Goal: Task Accomplishment & Management: Use online tool/utility

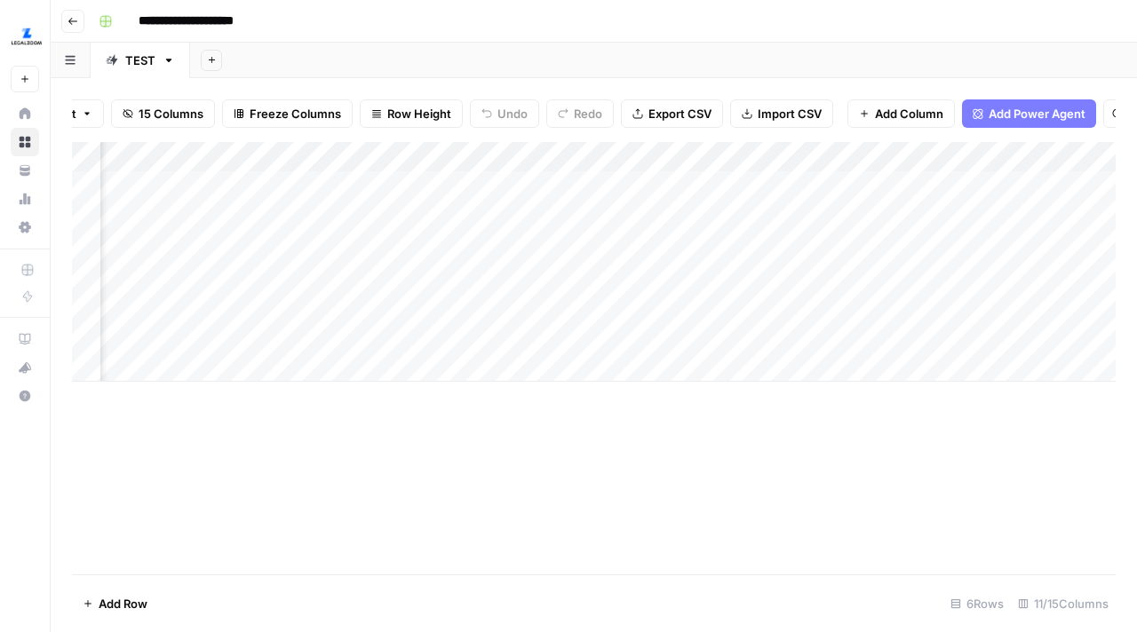
scroll to position [0, 519]
click at [584, 244] on div "Add Column" at bounding box center [594, 262] width 1044 height 240
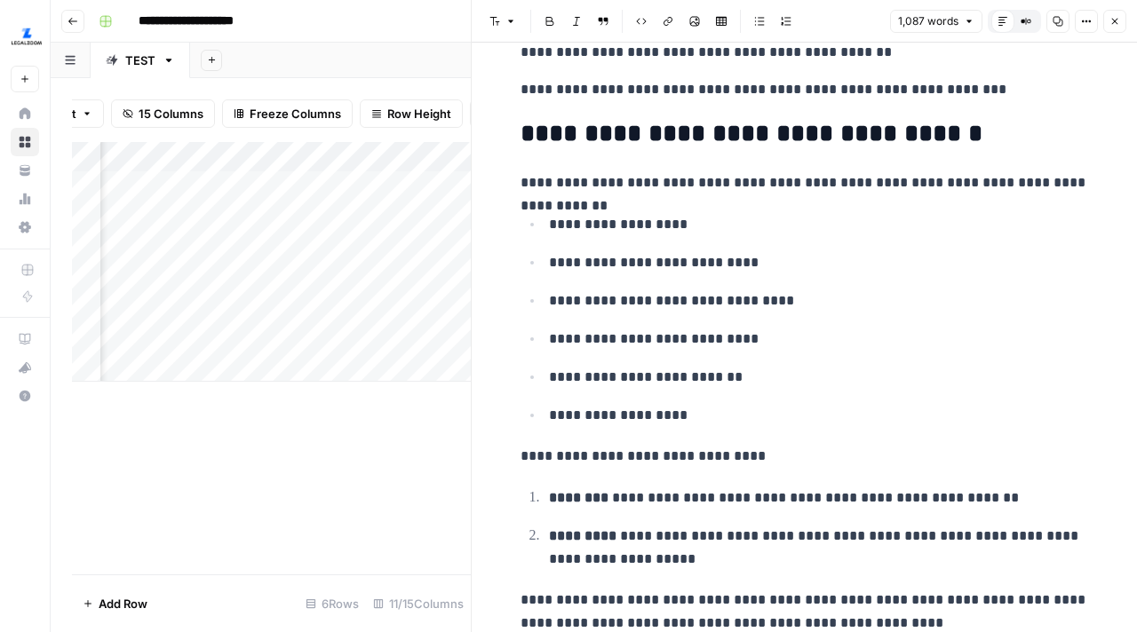
scroll to position [3204, 0]
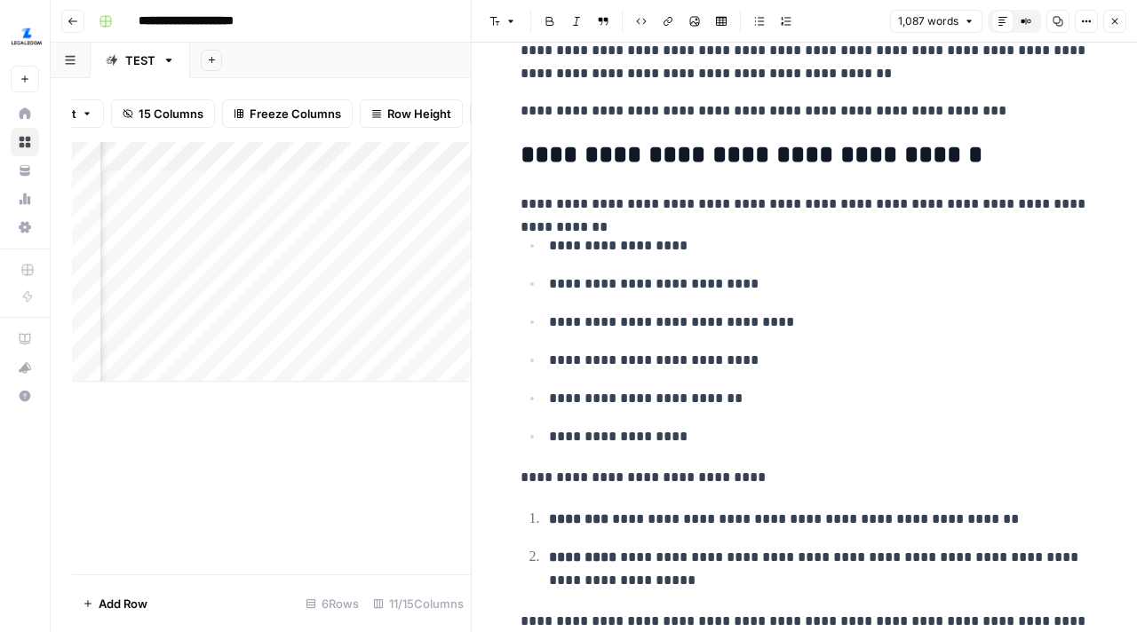
click at [1114, 28] on button "Close" at bounding box center [1114, 21] width 23 height 23
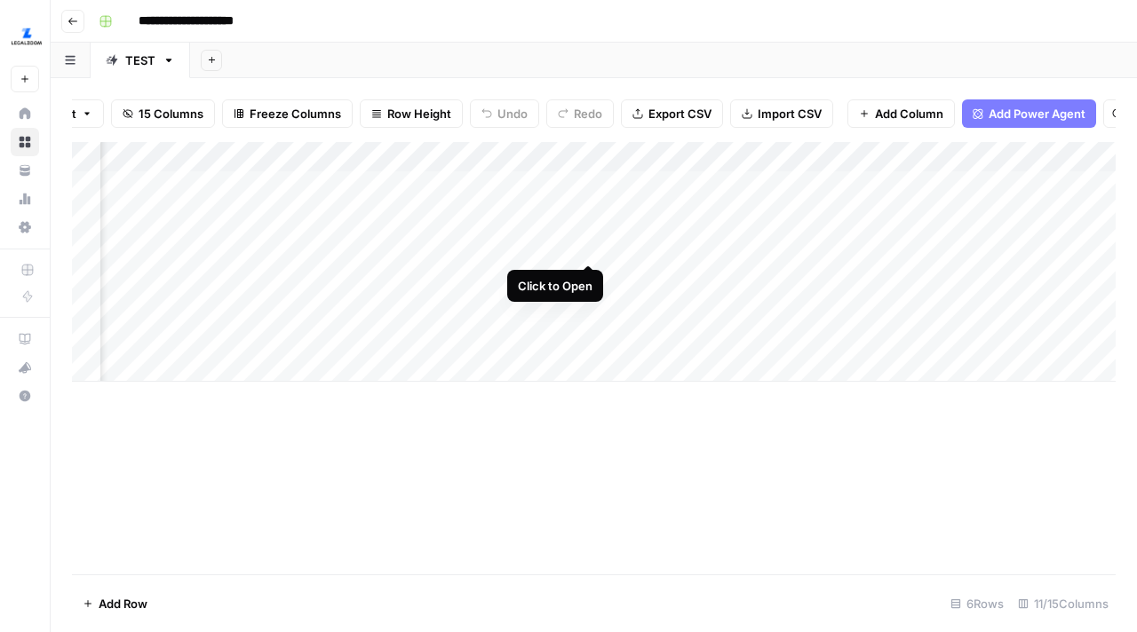
click at [590, 246] on div "Add Column" at bounding box center [594, 262] width 1044 height 240
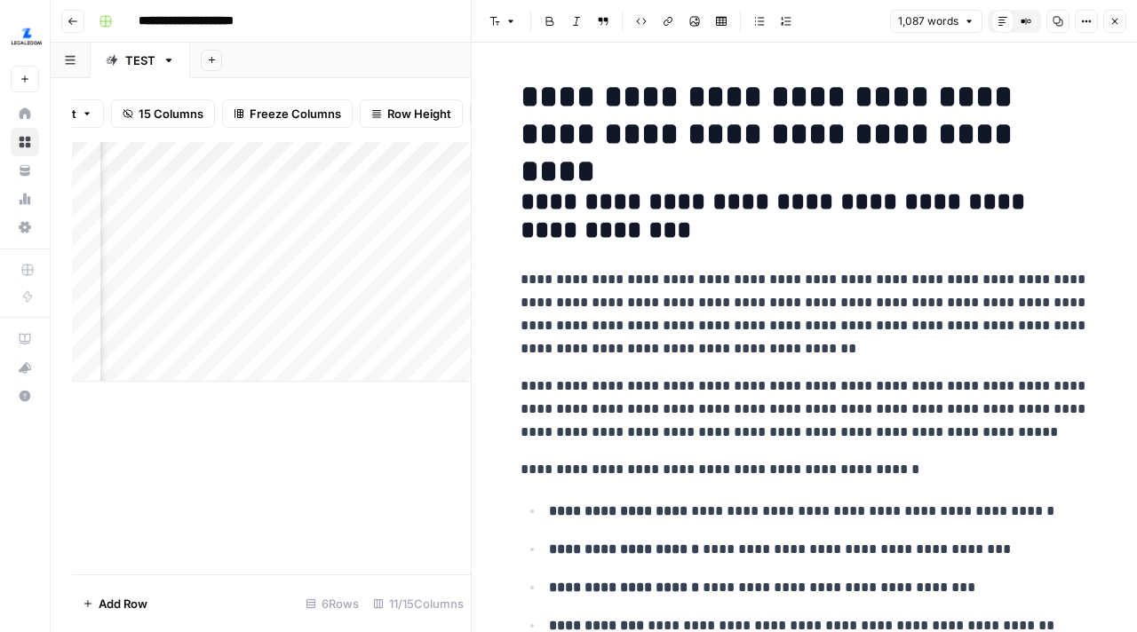
scroll to position [11, 0]
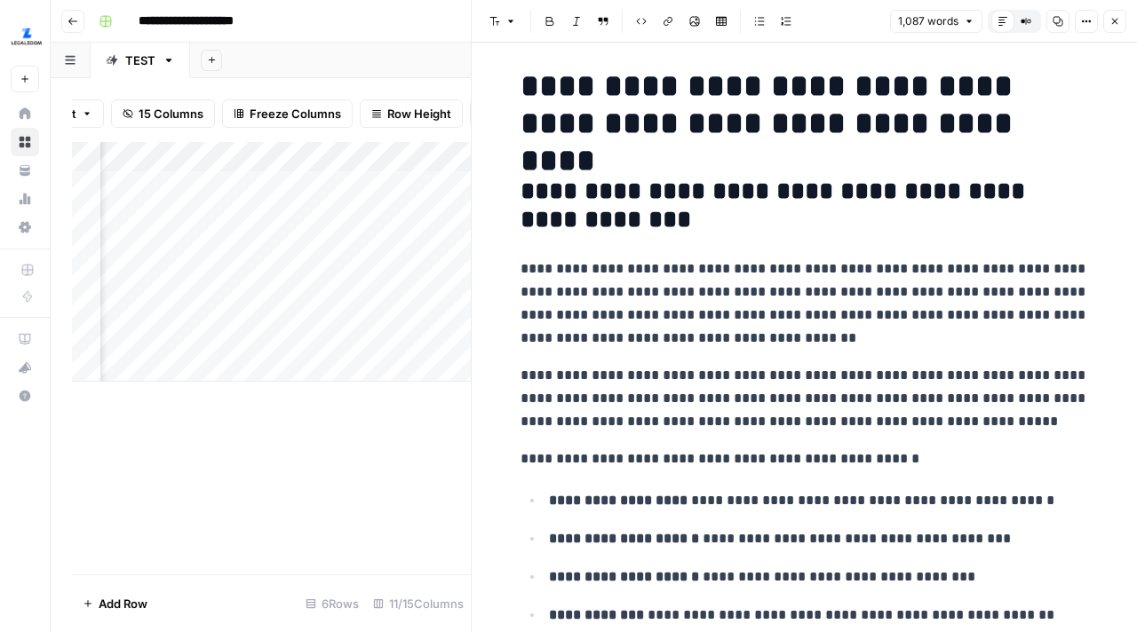
click at [1113, 31] on button "Close" at bounding box center [1114, 21] width 23 height 23
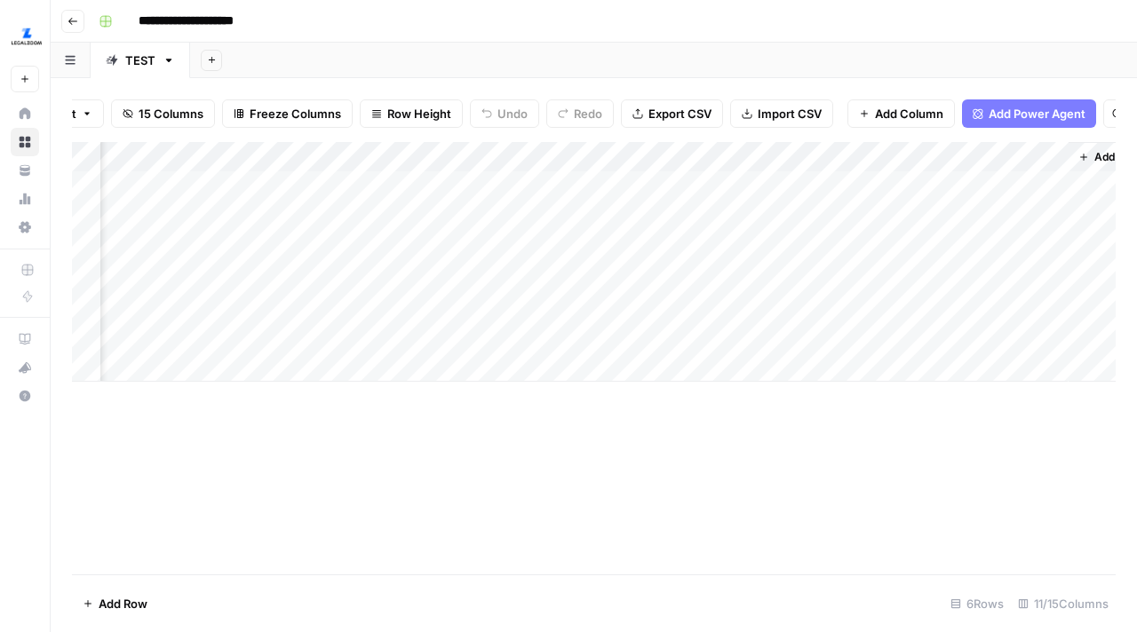
scroll to position [0, 907]
click at [809, 248] on div "Add Column" at bounding box center [594, 262] width 1044 height 240
click at [894, 253] on div "Add Column" at bounding box center [594, 262] width 1044 height 240
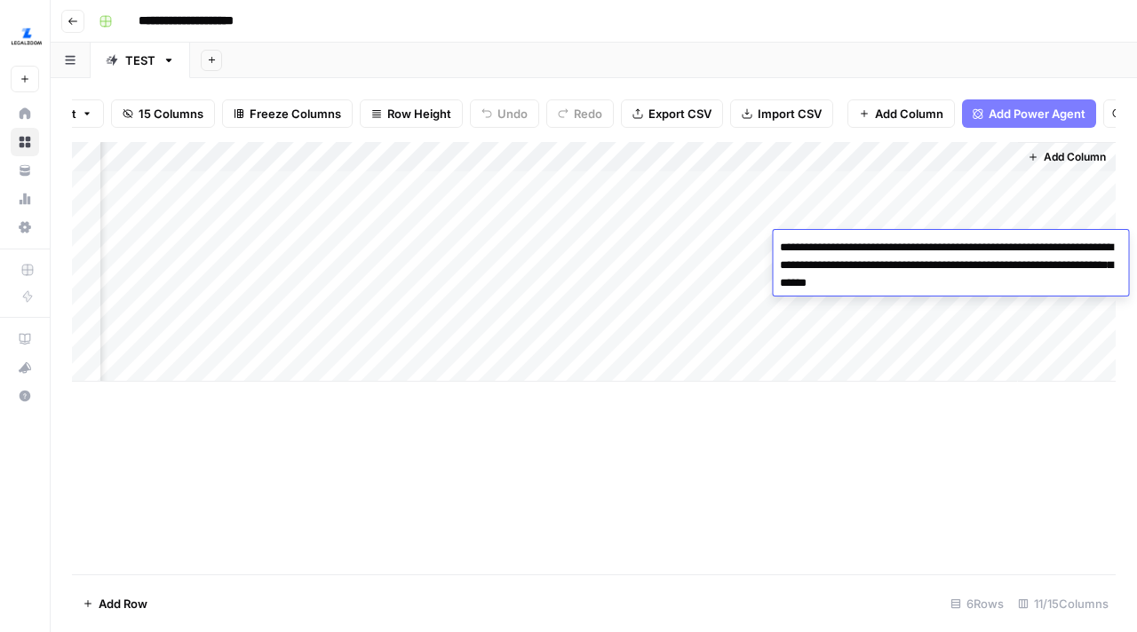
click at [894, 253] on textarea "**********" at bounding box center [950, 265] width 355 height 60
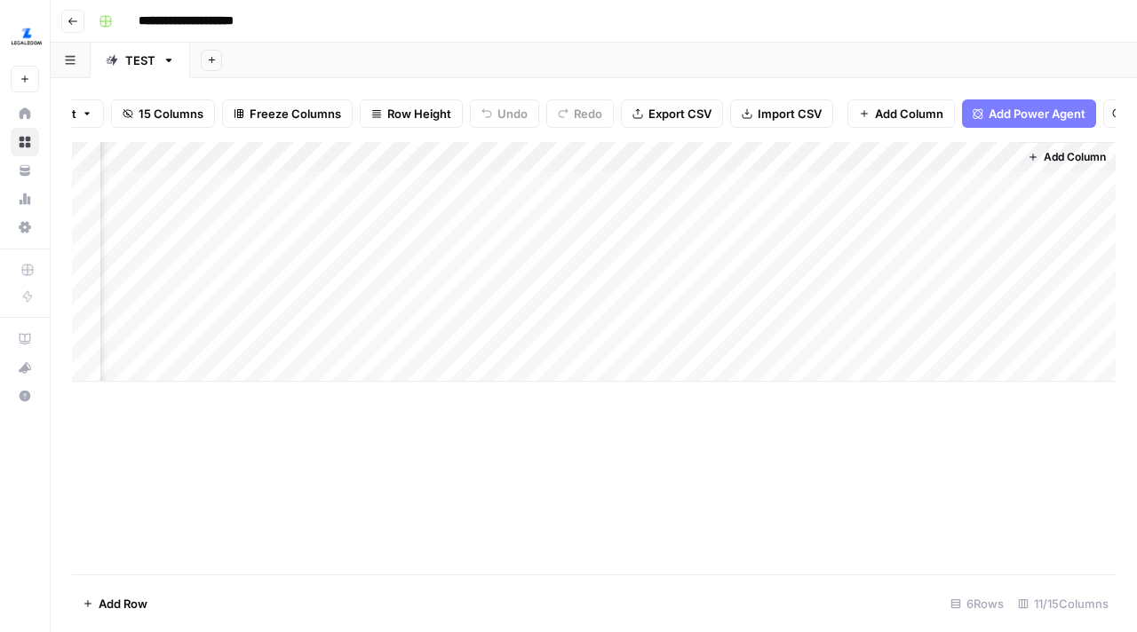
click at [892, 423] on div "Add Column" at bounding box center [594, 358] width 1044 height 433
click at [735, 251] on div "Add Column" at bounding box center [594, 262] width 1044 height 240
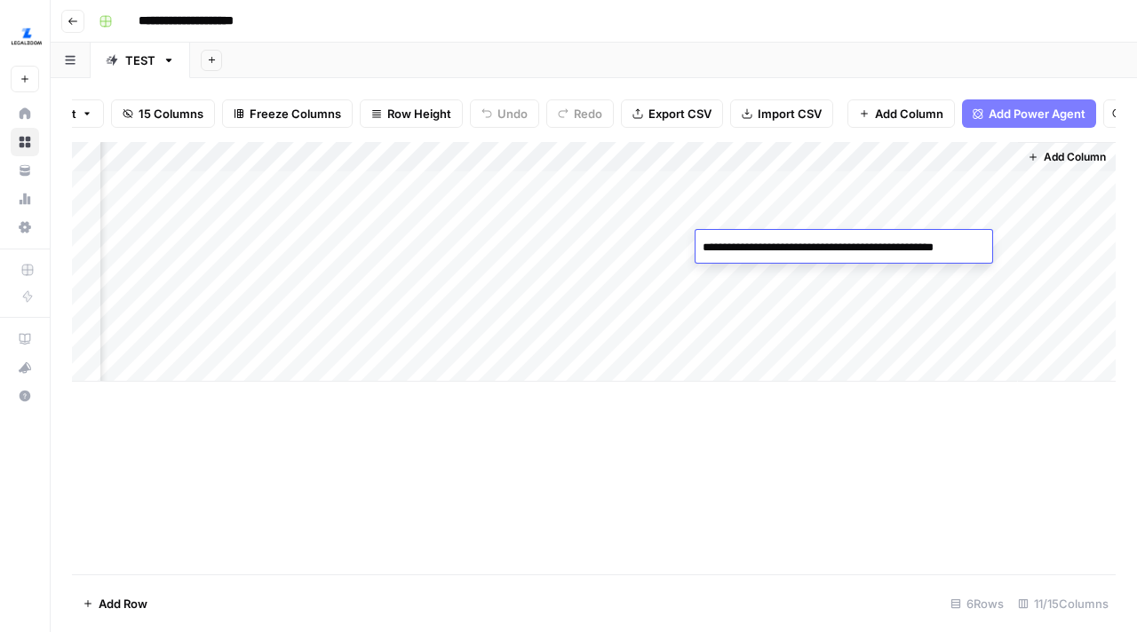
click at [653, 238] on div "Add Column" at bounding box center [594, 262] width 1044 height 240
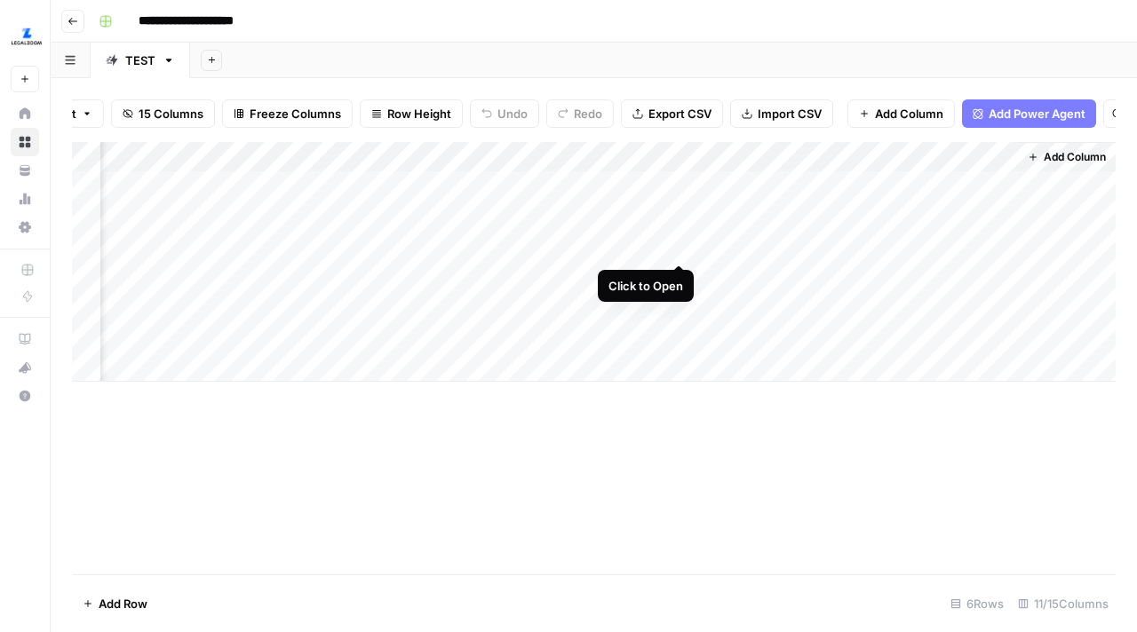
click at [681, 246] on div "Add Column" at bounding box center [594, 262] width 1044 height 240
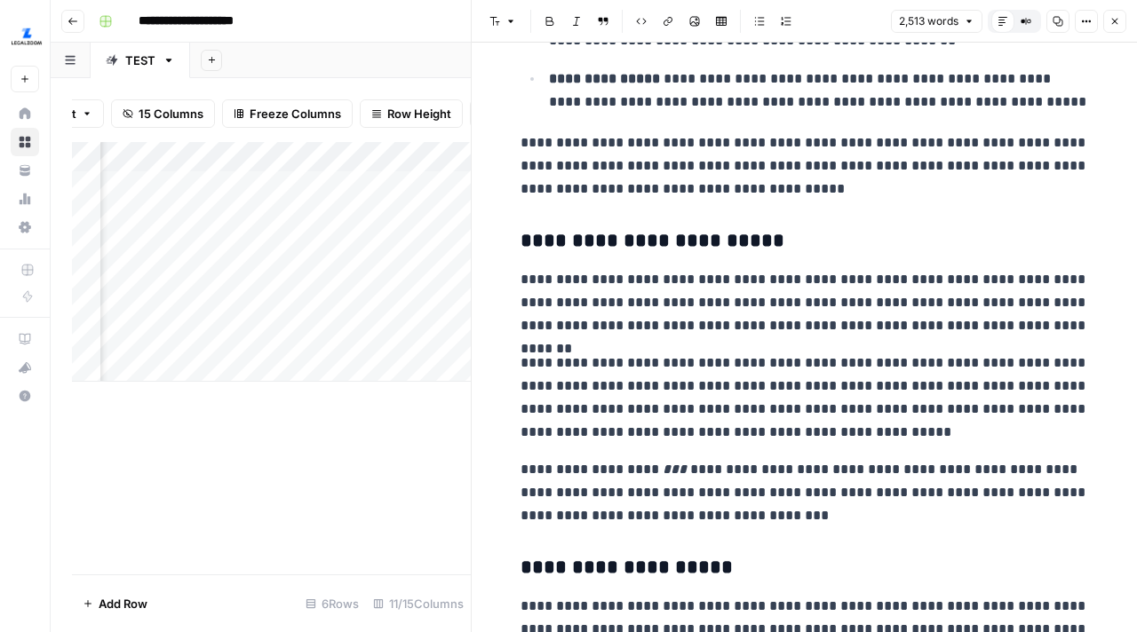
scroll to position [1132, 0]
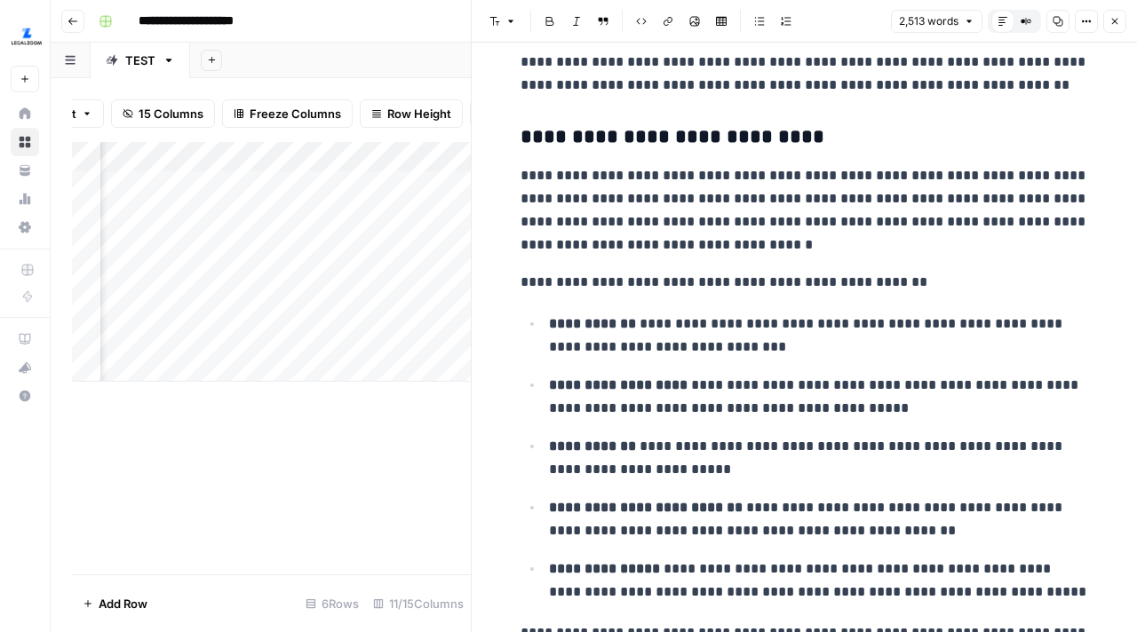
click at [1119, 20] on icon "button" at bounding box center [1114, 21] width 11 height 11
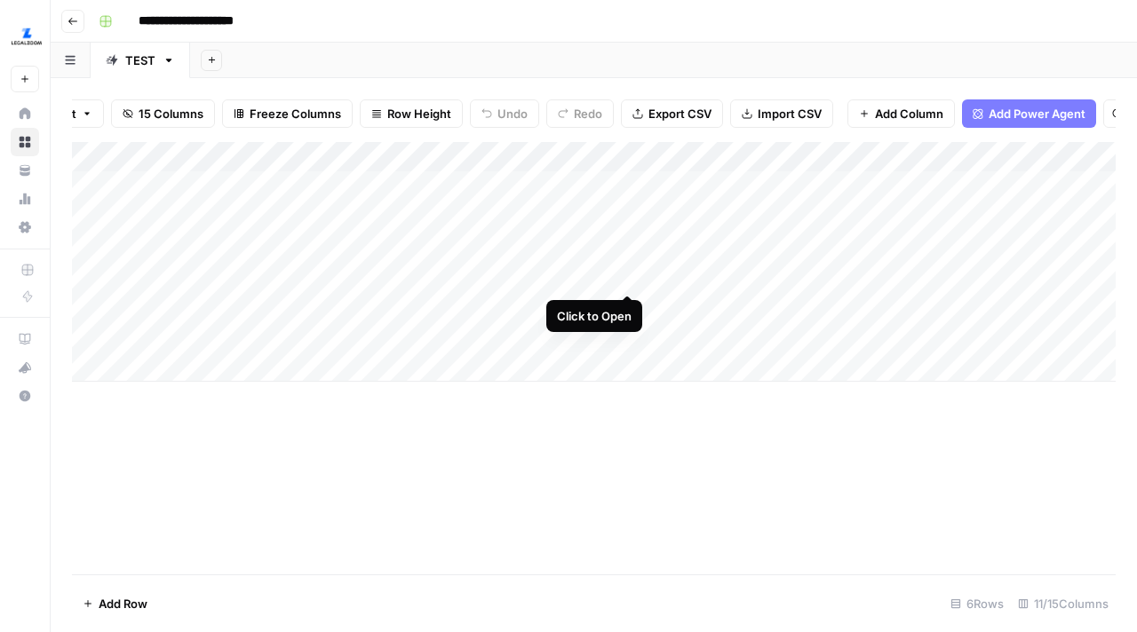
click at [626, 277] on div "Add Column" at bounding box center [594, 262] width 1044 height 240
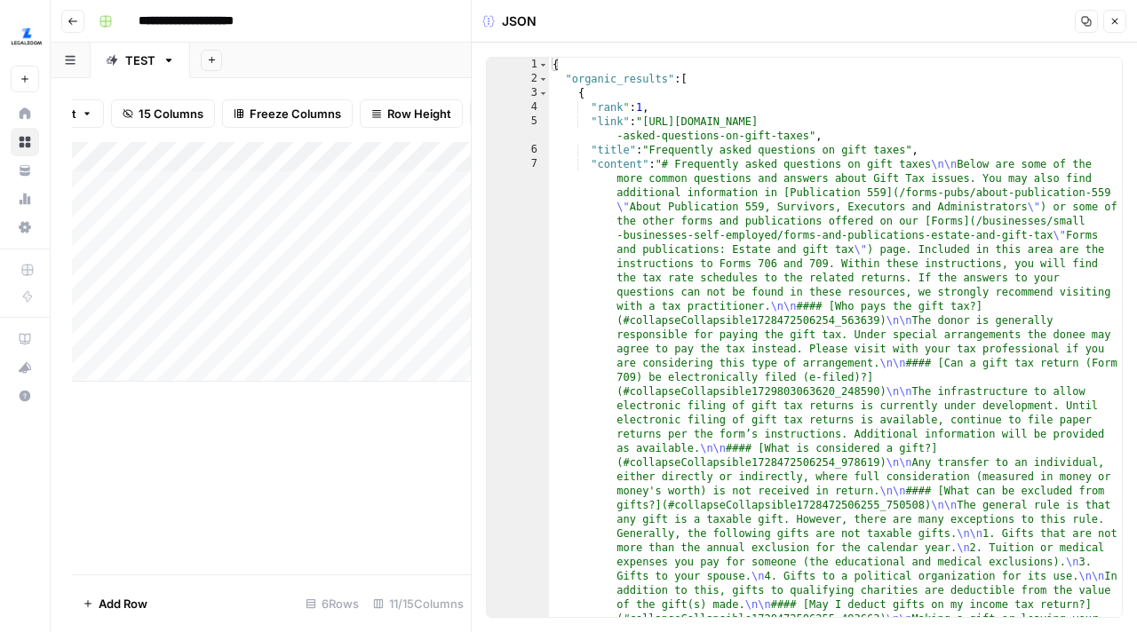
click at [1114, 14] on button "Close" at bounding box center [1114, 21] width 23 height 23
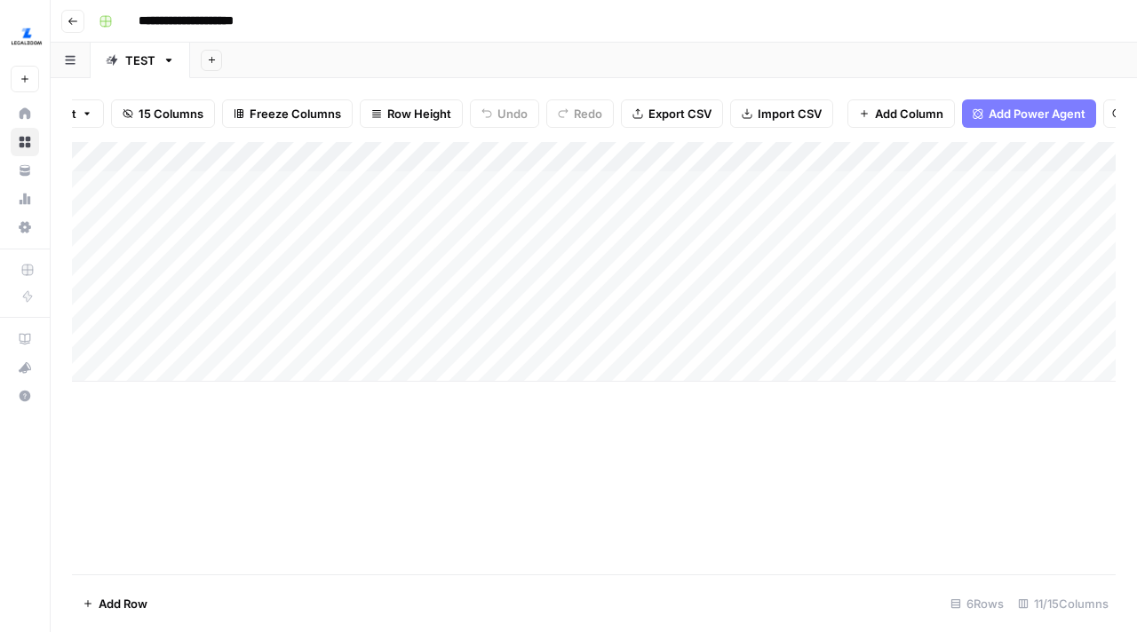
click at [627, 242] on div "Add Column" at bounding box center [594, 262] width 1044 height 240
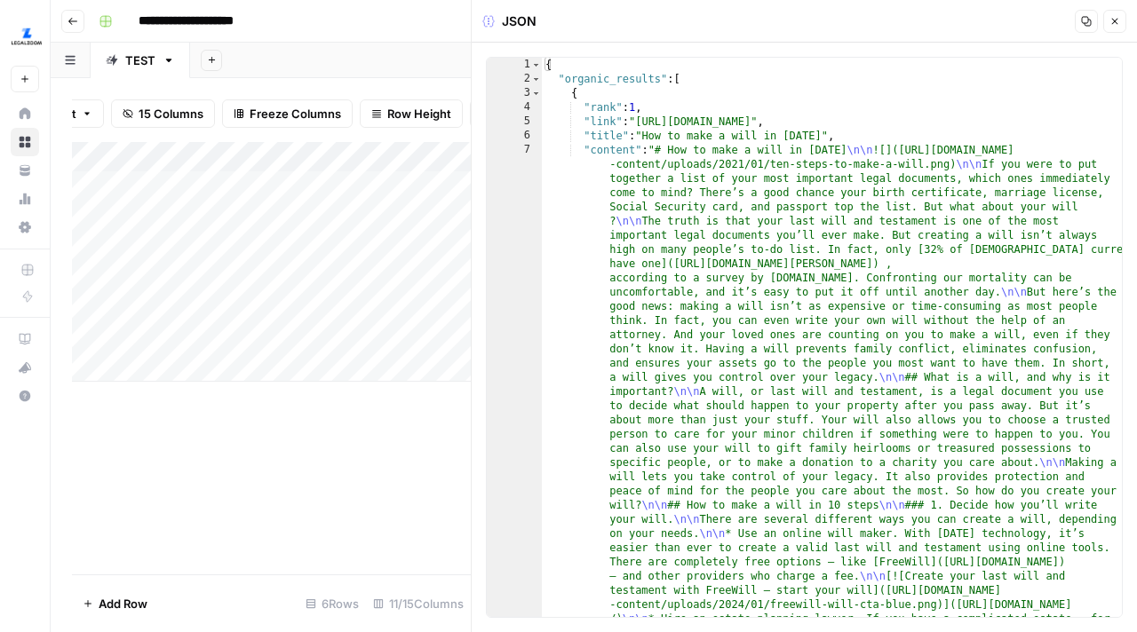
click at [1115, 24] on icon "button" at bounding box center [1114, 21] width 11 height 11
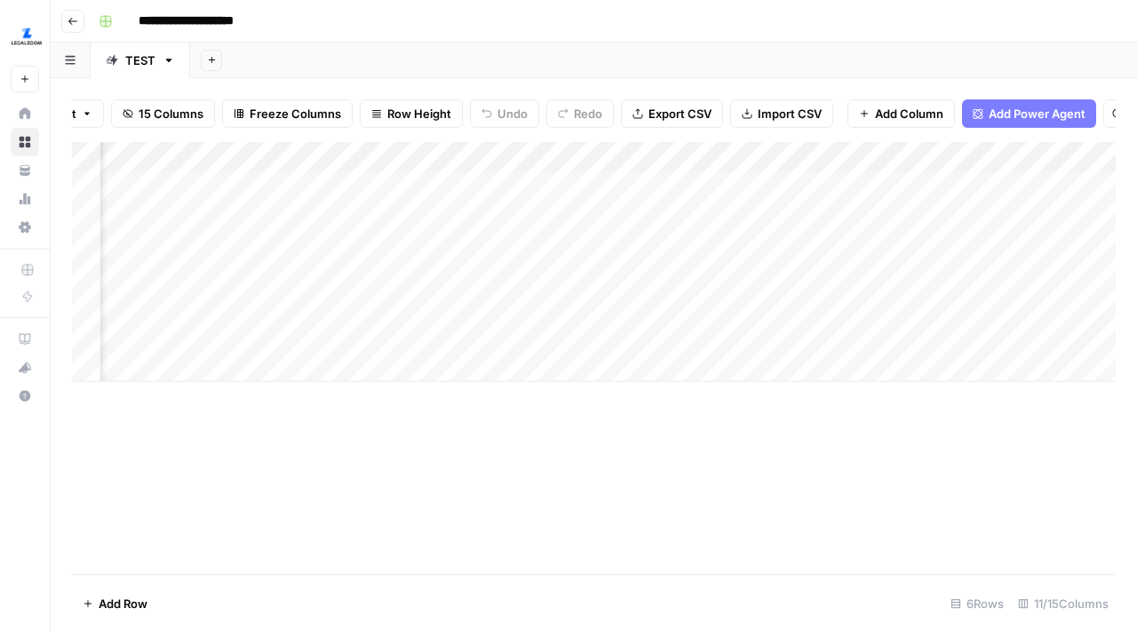
scroll to position [0, 163]
click at [782, 246] on div "Add Column" at bounding box center [594, 262] width 1044 height 240
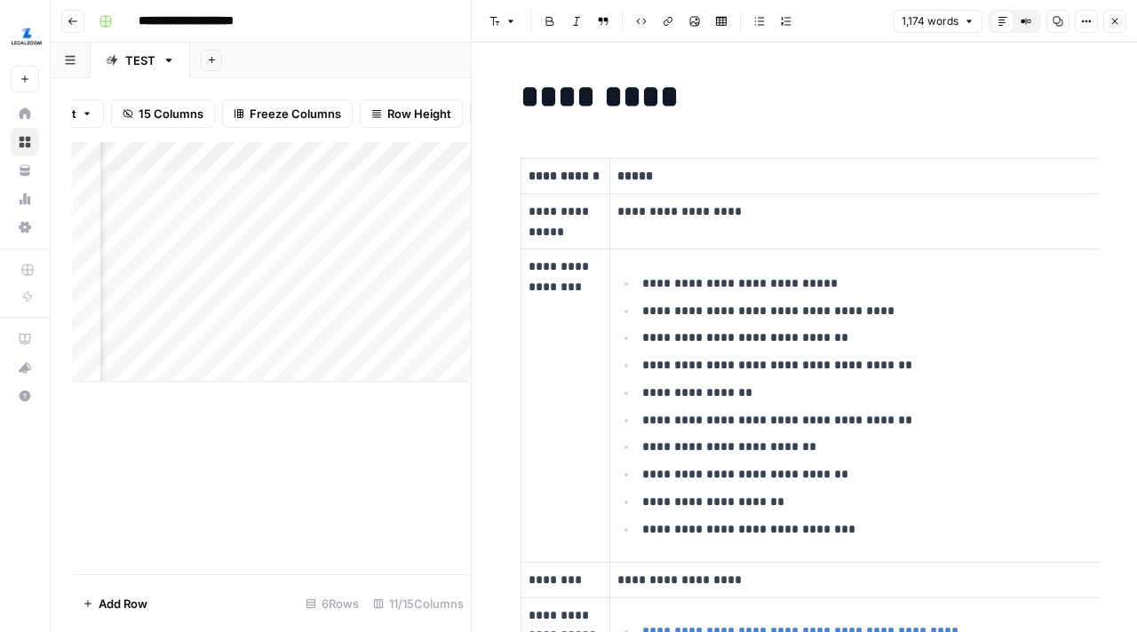
click at [1115, 24] on icon "button" at bounding box center [1114, 21] width 11 height 11
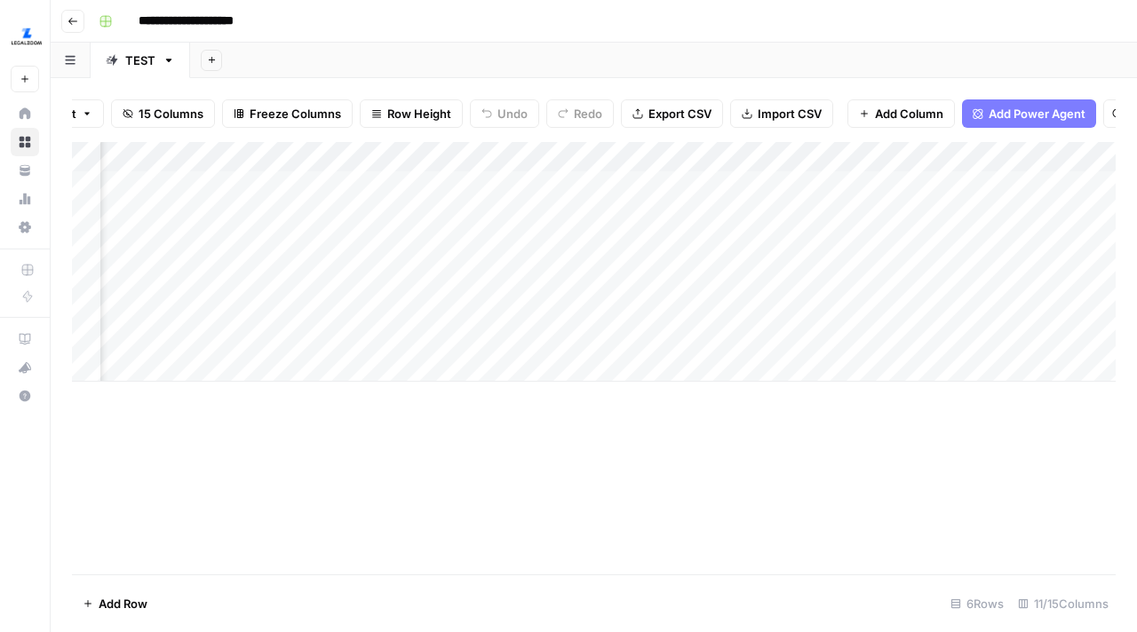
scroll to position [0, 324]
click at [946, 244] on div "Add Column" at bounding box center [594, 262] width 1044 height 240
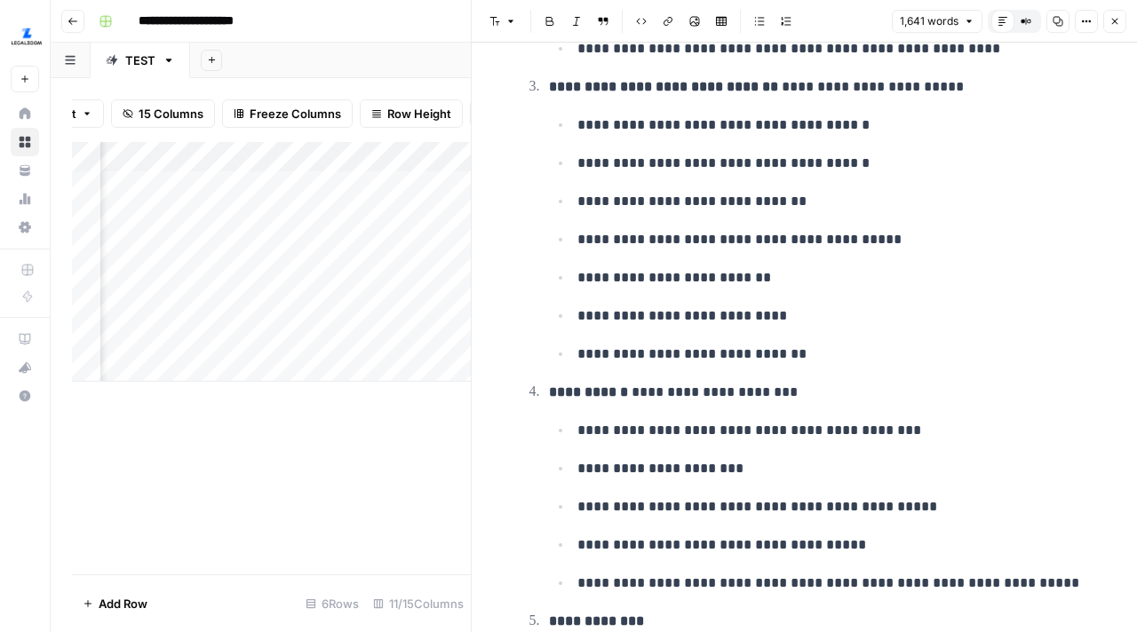
scroll to position [654, 0]
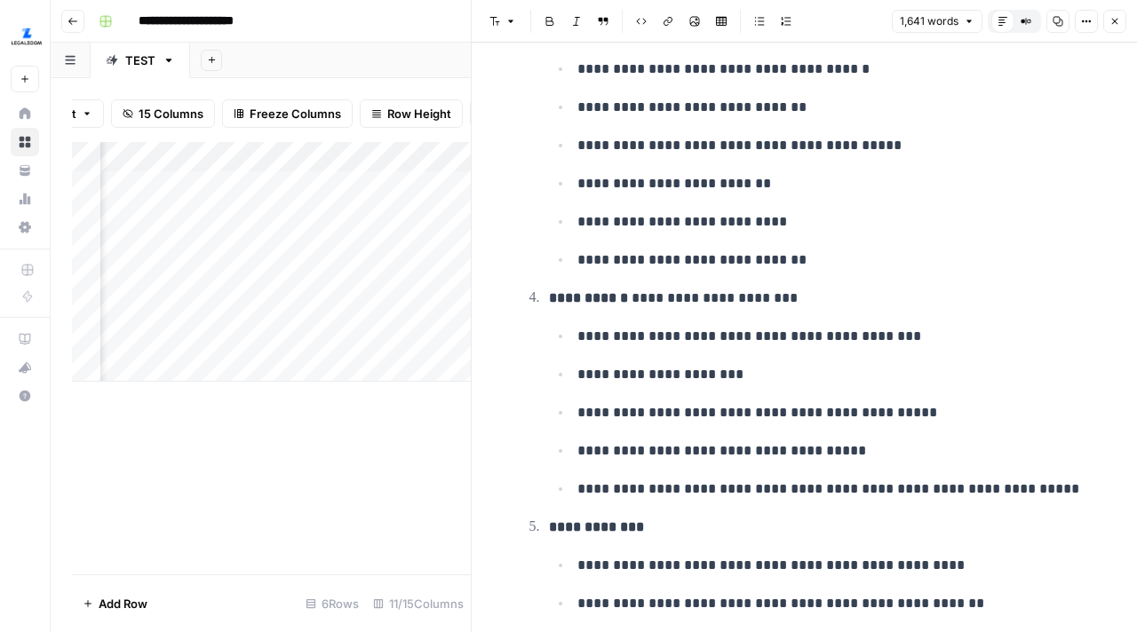
click at [1114, 19] on icon "button" at bounding box center [1114, 21] width 11 height 11
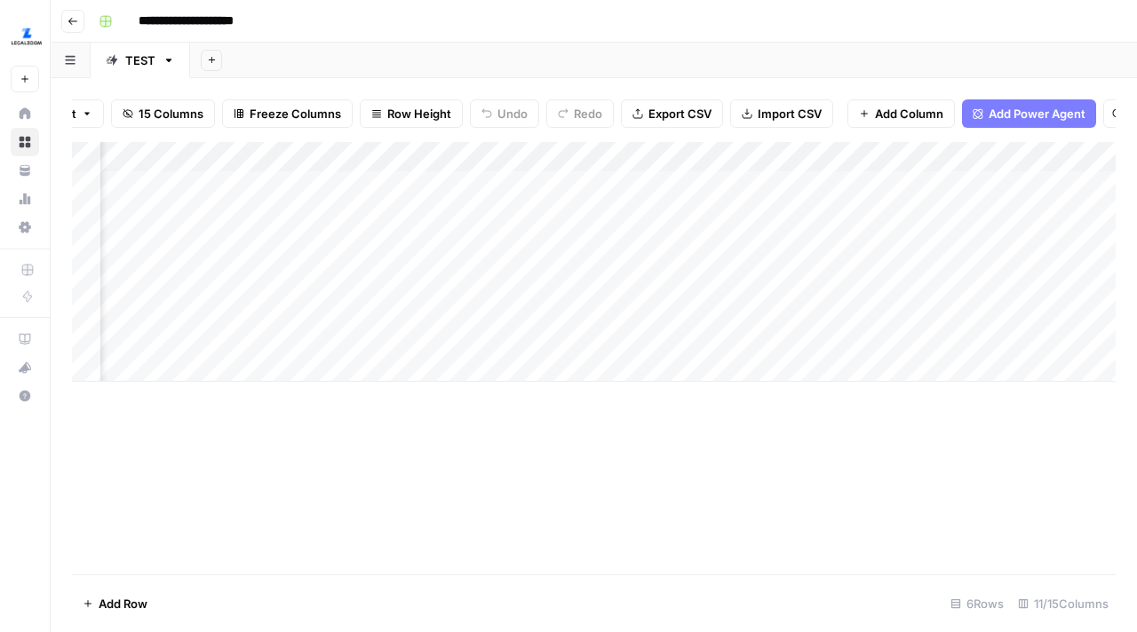
scroll to position [0, 548]
click at [220, 245] on div "Add Column" at bounding box center [594, 262] width 1044 height 240
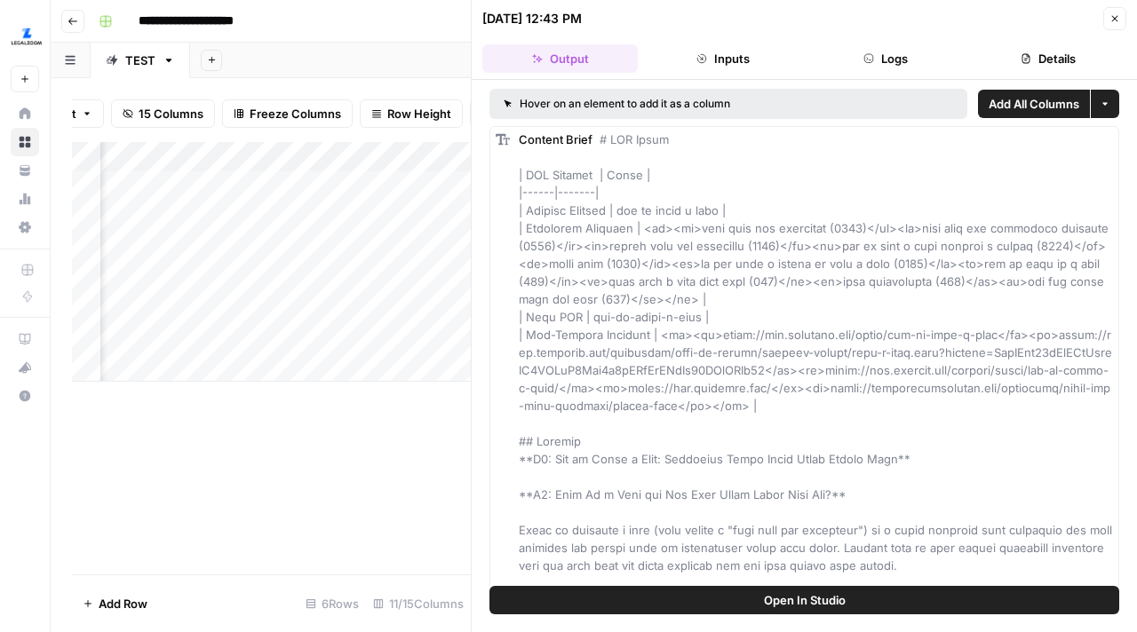
click at [1116, 20] on icon "button" at bounding box center [1114, 18] width 11 height 11
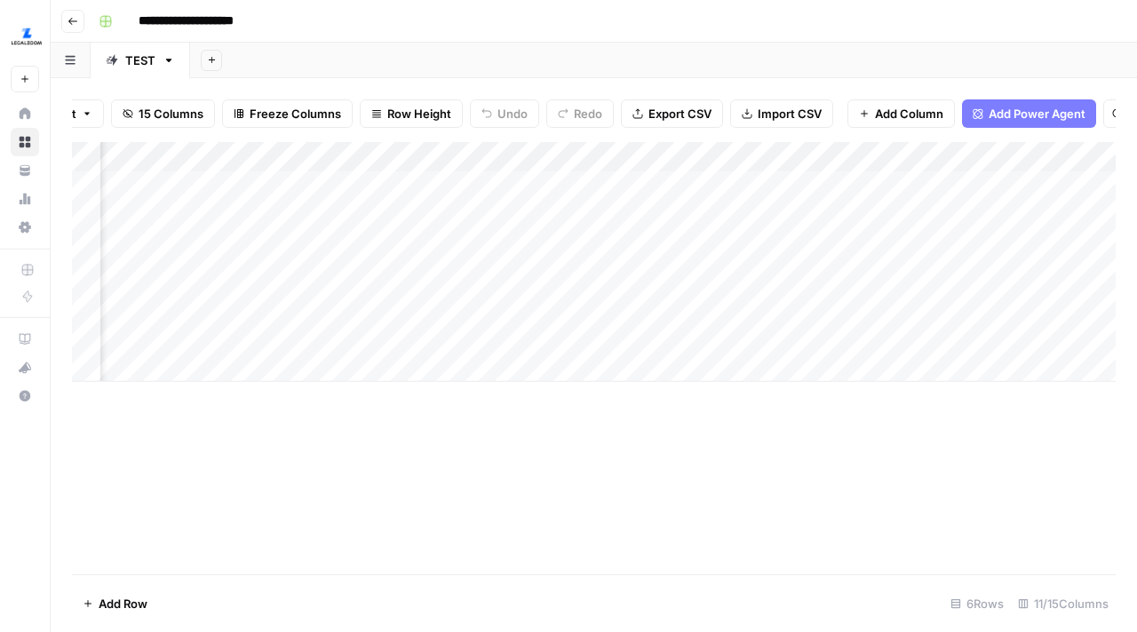
scroll to position [0, 182]
click at [586, 213] on div "Add Column" at bounding box center [594, 262] width 1044 height 240
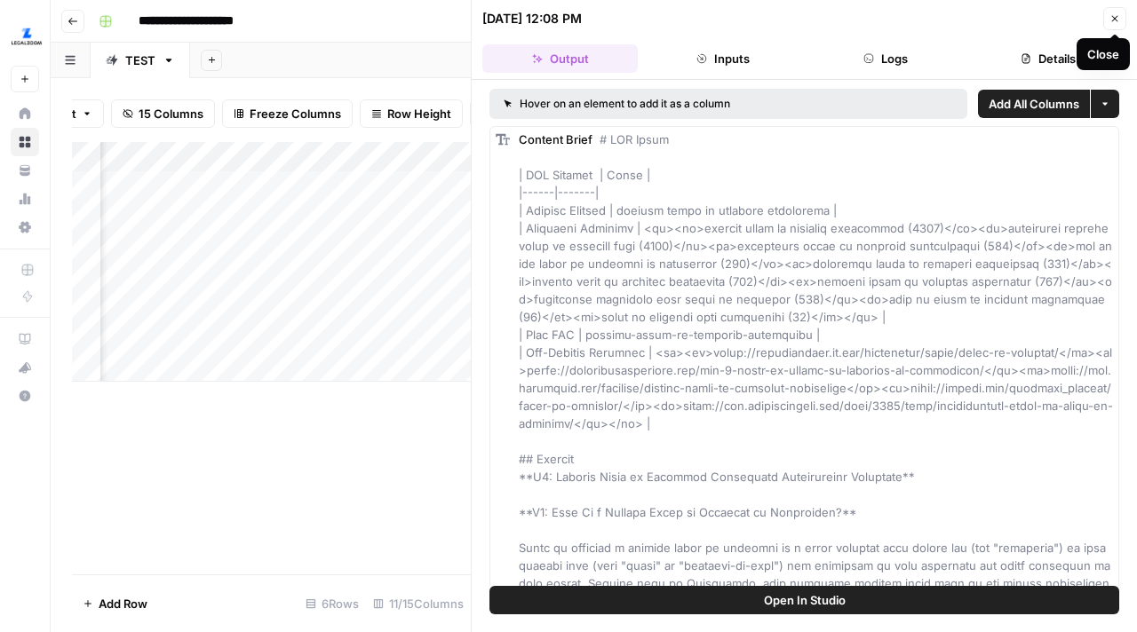
click at [1118, 13] on icon "button" at bounding box center [1114, 18] width 11 height 11
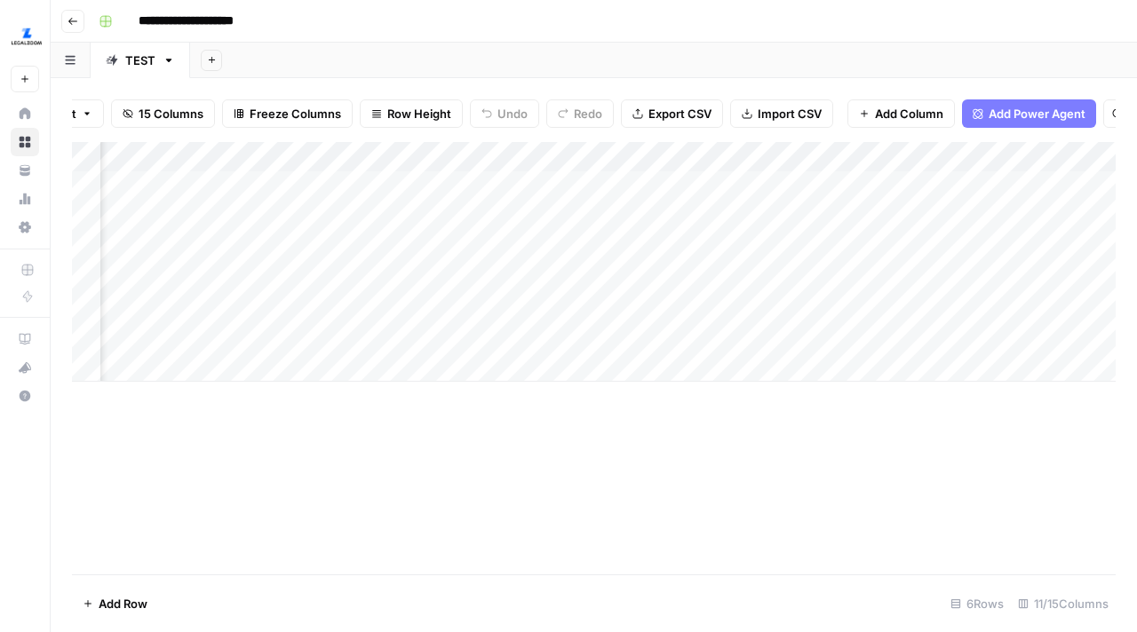
scroll to position [0, 563]
click at [845, 213] on div "Add Column" at bounding box center [594, 262] width 1044 height 240
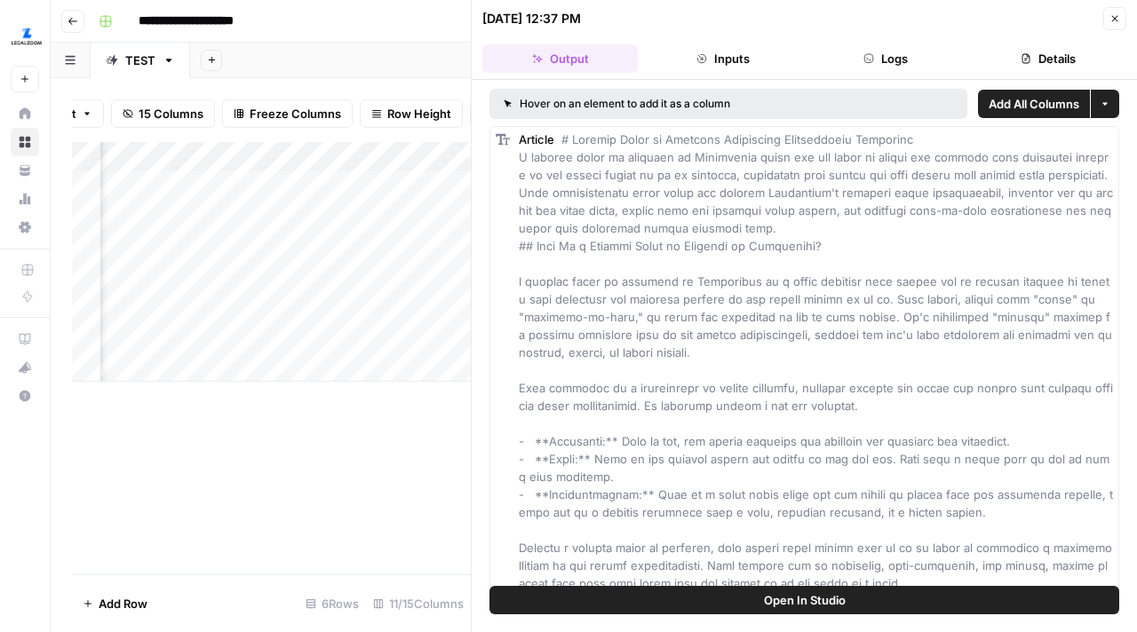
click at [748, 50] on button "Inputs" at bounding box center [722, 58] width 155 height 28
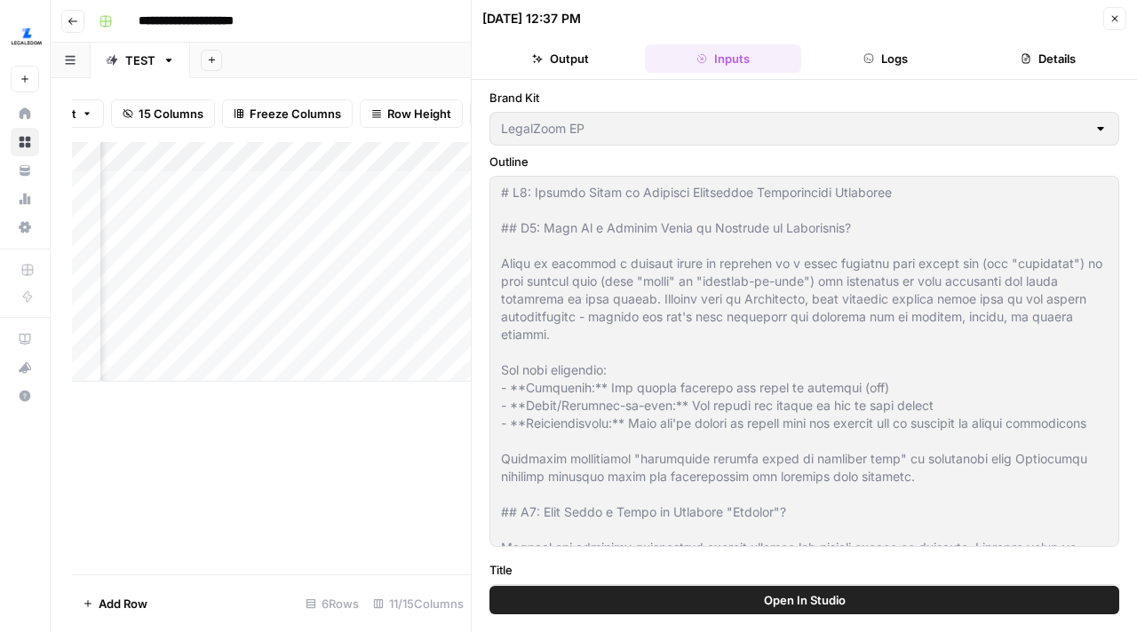
click at [906, 52] on button "Logs" at bounding box center [885, 58] width 155 height 28
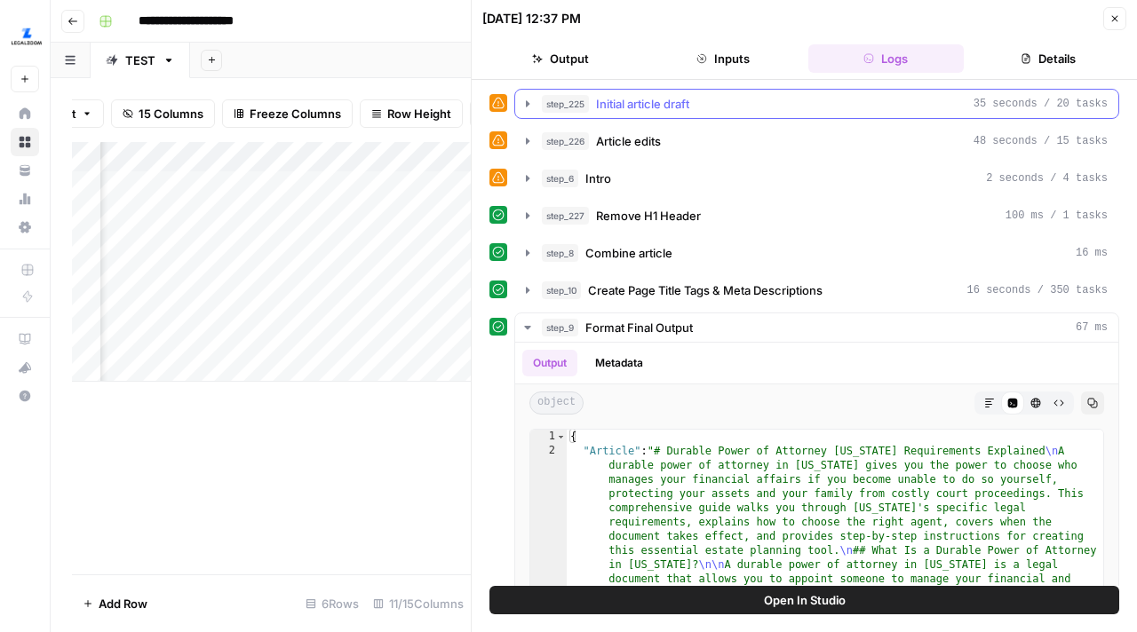
click at [526, 107] on icon "button" at bounding box center [527, 104] width 14 height 14
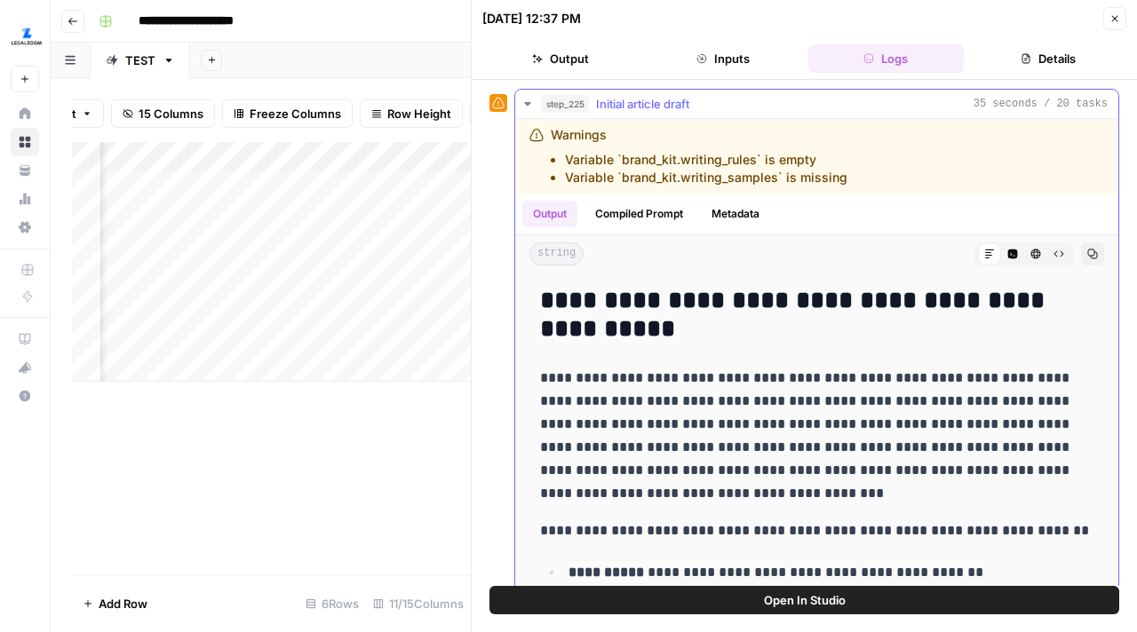
click at [526, 107] on icon "button" at bounding box center [527, 104] width 14 height 14
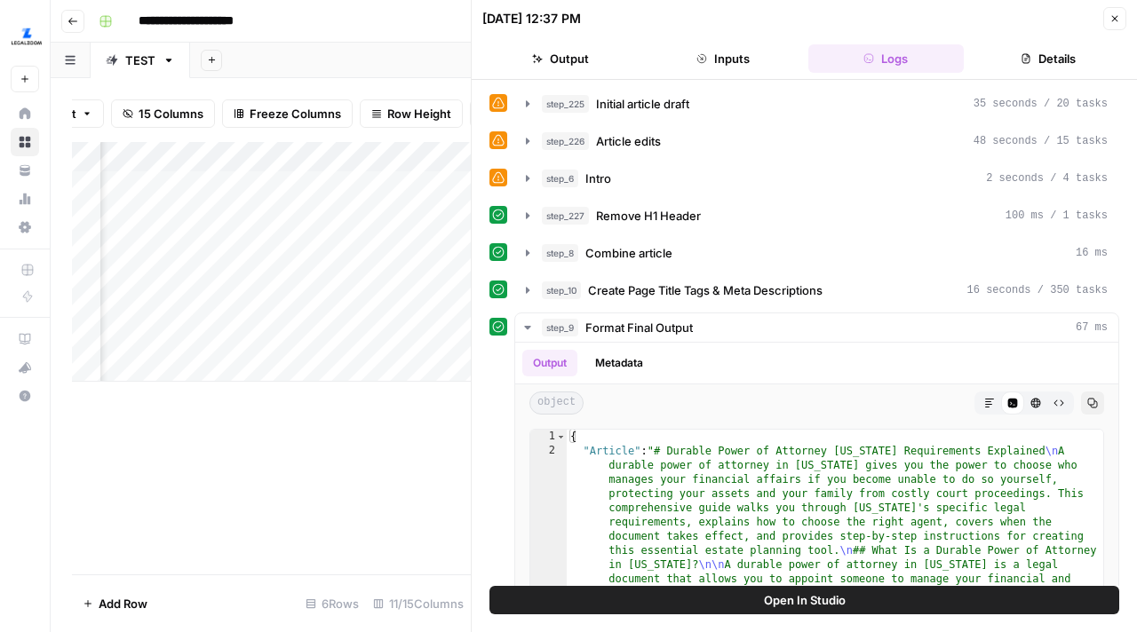
click at [1115, 20] on icon "button" at bounding box center [1115, 19] width 6 height 6
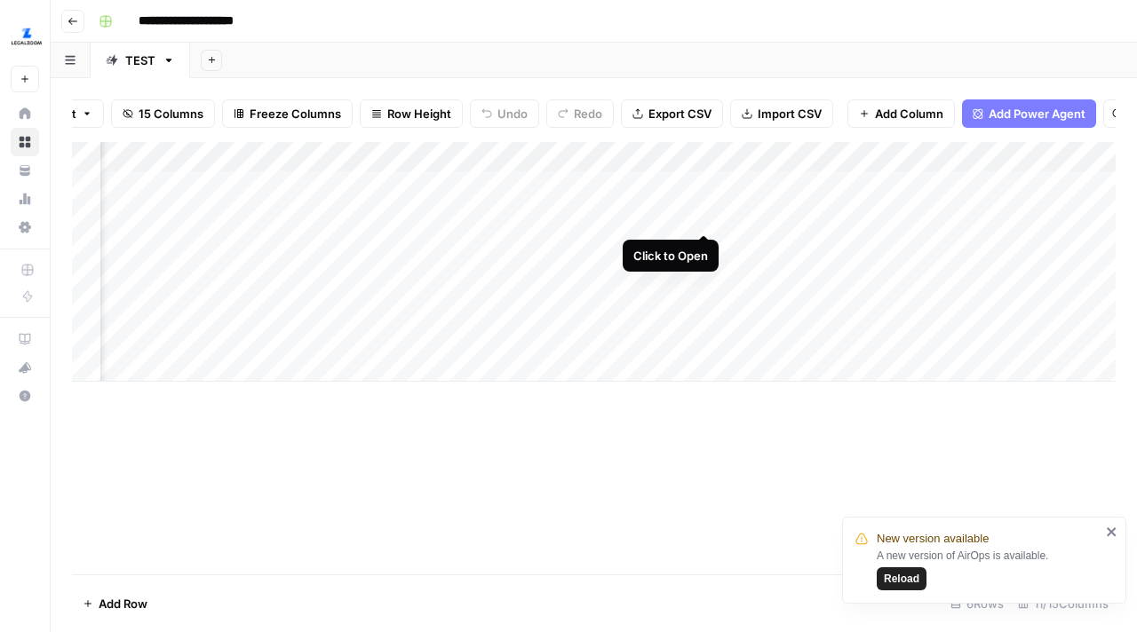
click at [700, 218] on div "Add Column" at bounding box center [594, 262] width 1044 height 240
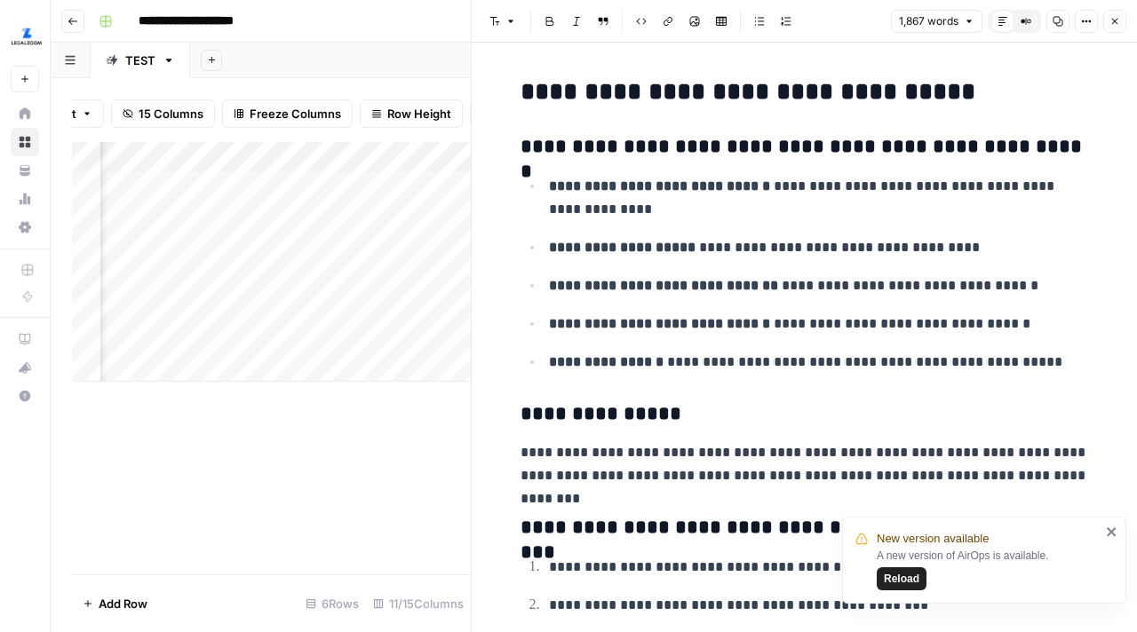
click at [912, 580] on span "Reload" at bounding box center [902, 579] width 36 height 16
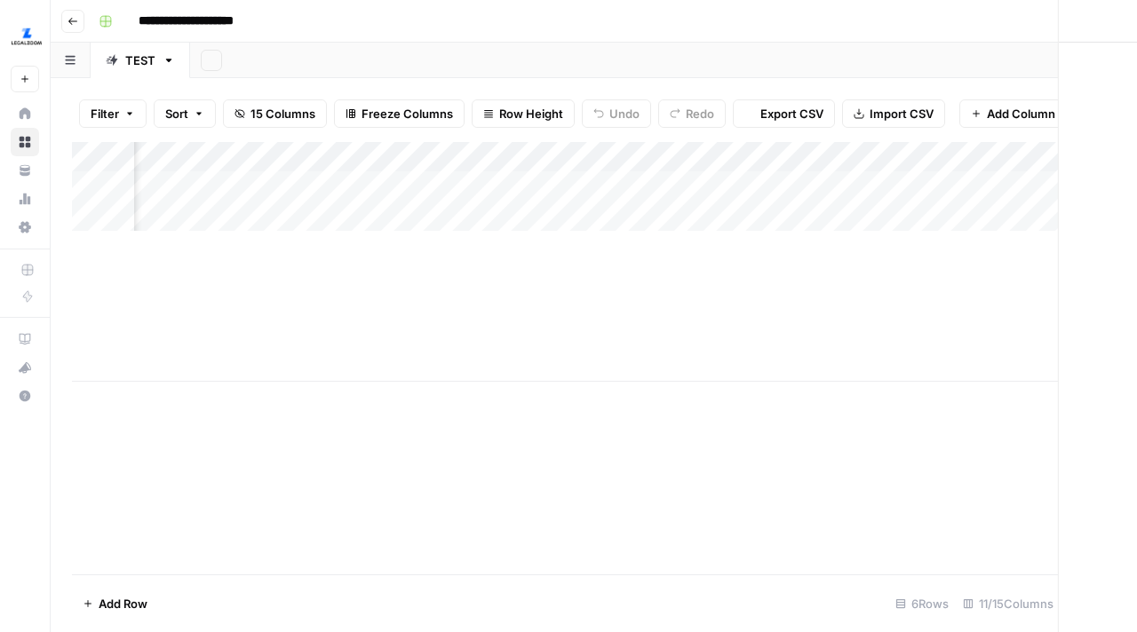
scroll to position [0, 974]
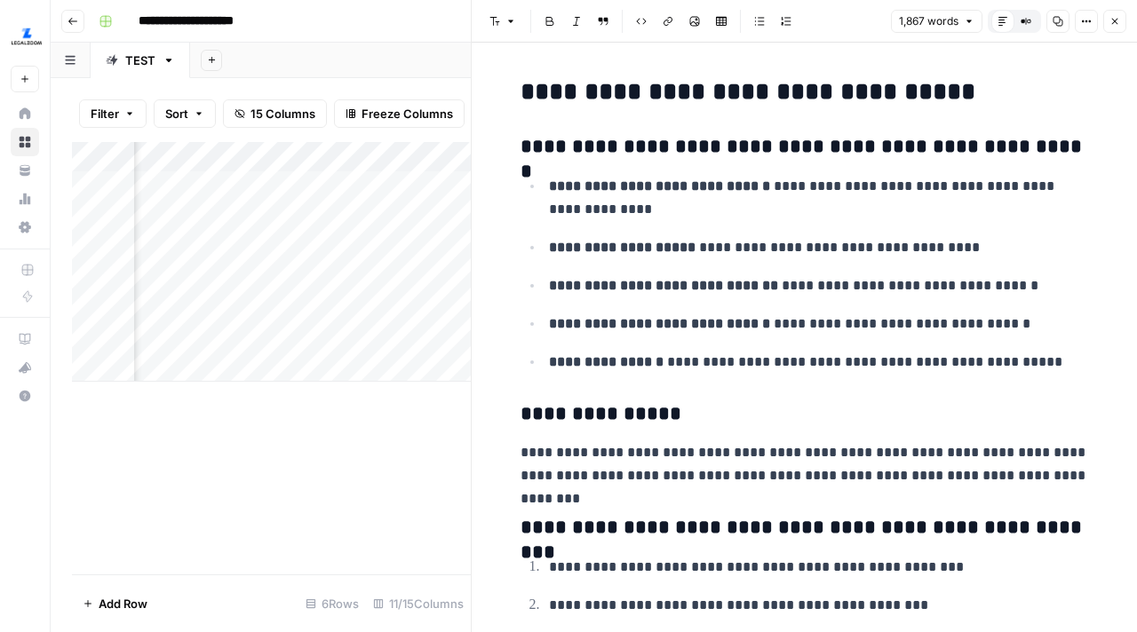
click at [1110, 14] on button "Close" at bounding box center [1114, 21] width 23 height 23
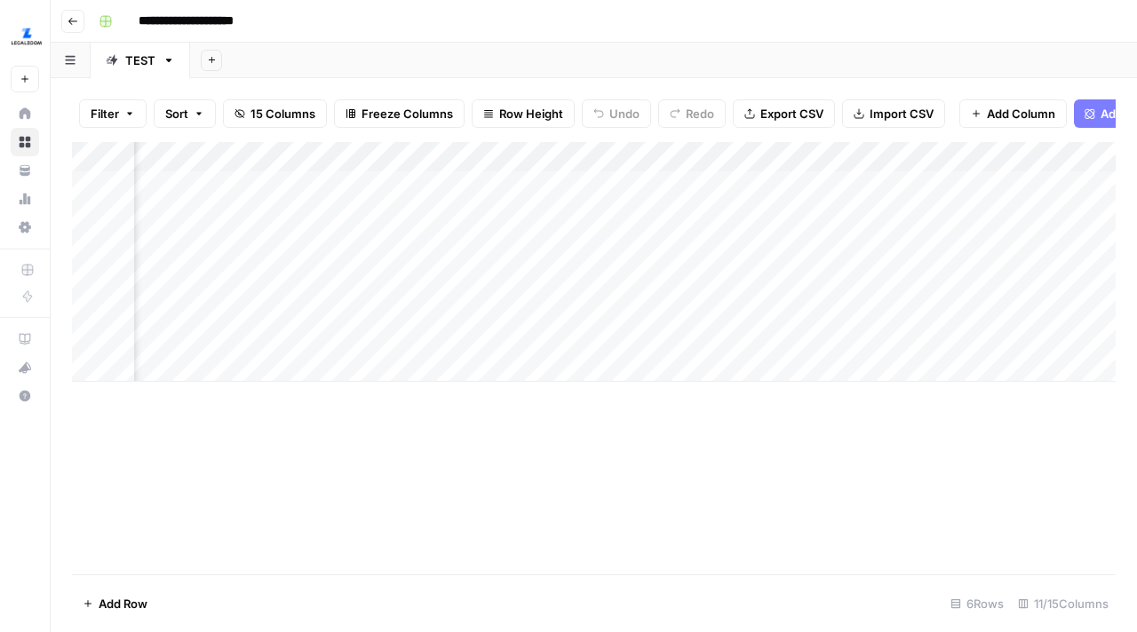
scroll to position [0, 496]
click at [646, 215] on div "Add Column" at bounding box center [594, 262] width 1044 height 240
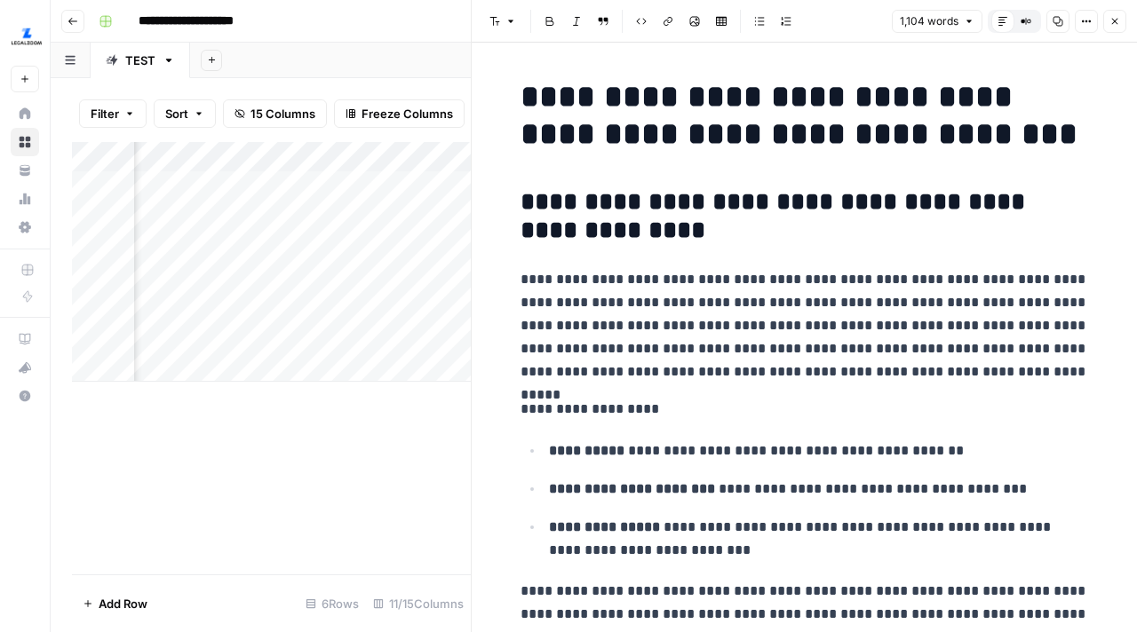
click at [1115, 28] on button "Close" at bounding box center [1114, 21] width 23 height 23
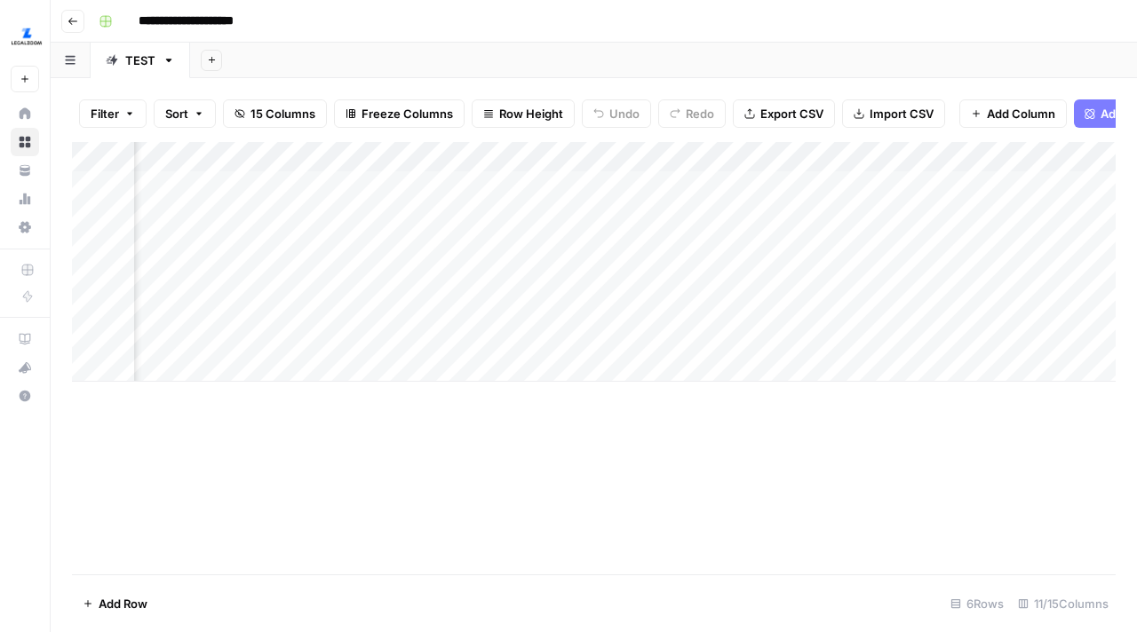
scroll to position [0, 210]
click at [768, 216] on div "Add Column" at bounding box center [594, 262] width 1044 height 240
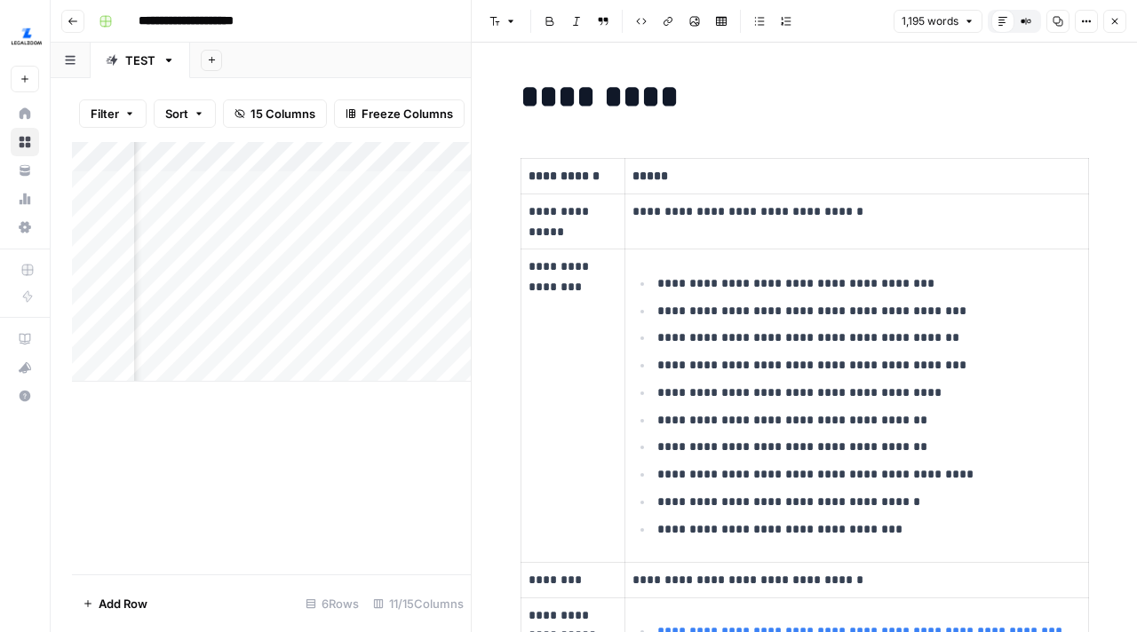
click at [1113, 15] on button "Close" at bounding box center [1114, 21] width 23 height 23
